Goal: Navigation & Orientation: Find specific page/section

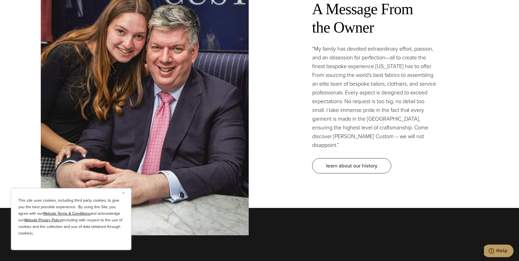
scroll to position [1697, 0]
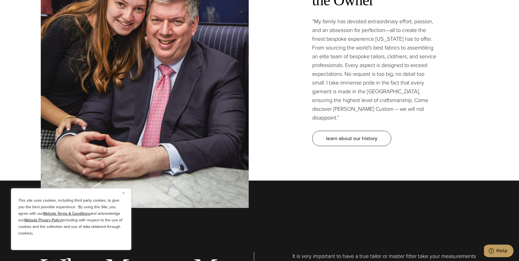
click at [125, 191] on button "Close" at bounding box center [125, 193] width 7 height 7
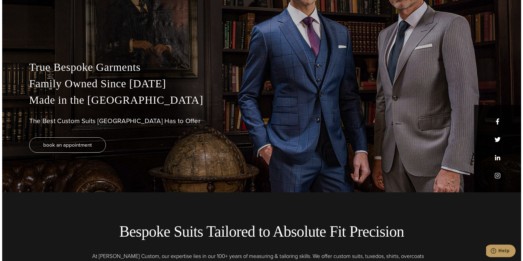
scroll to position [0, 0]
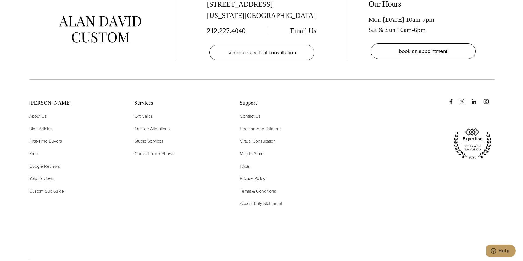
scroll to position [2887, 0]
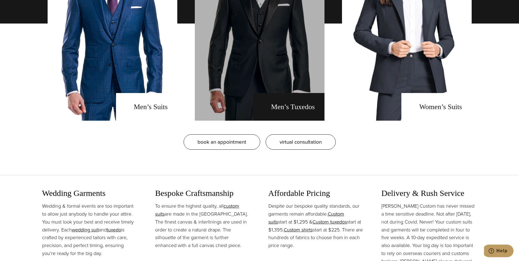
scroll to position [547, 0]
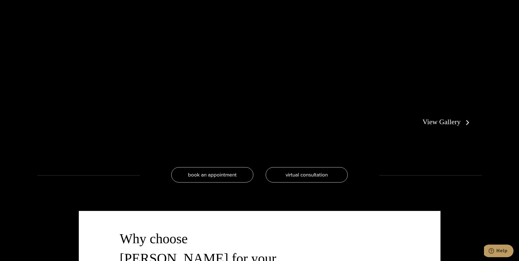
scroll to position [1286, 0]
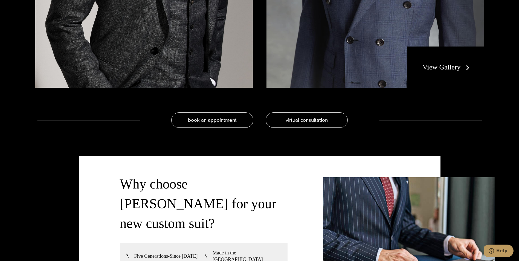
click at [467, 68] on link "View Gallery" at bounding box center [447, 67] width 49 height 8
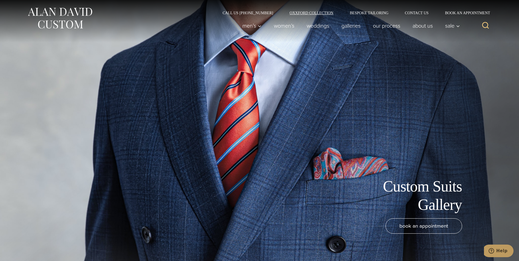
click at [311, 12] on link "Oxxford Collection" at bounding box center [311, 13] width 60 height 4
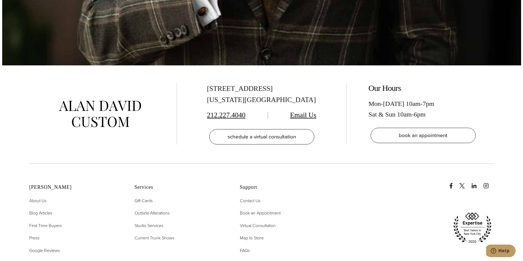
scroll to position [2362, 0]
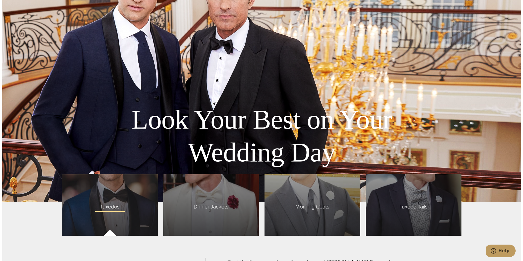
scroll to position [1286, 0]
